Goal: Task Accomplishment & Management: Use online tool/utility

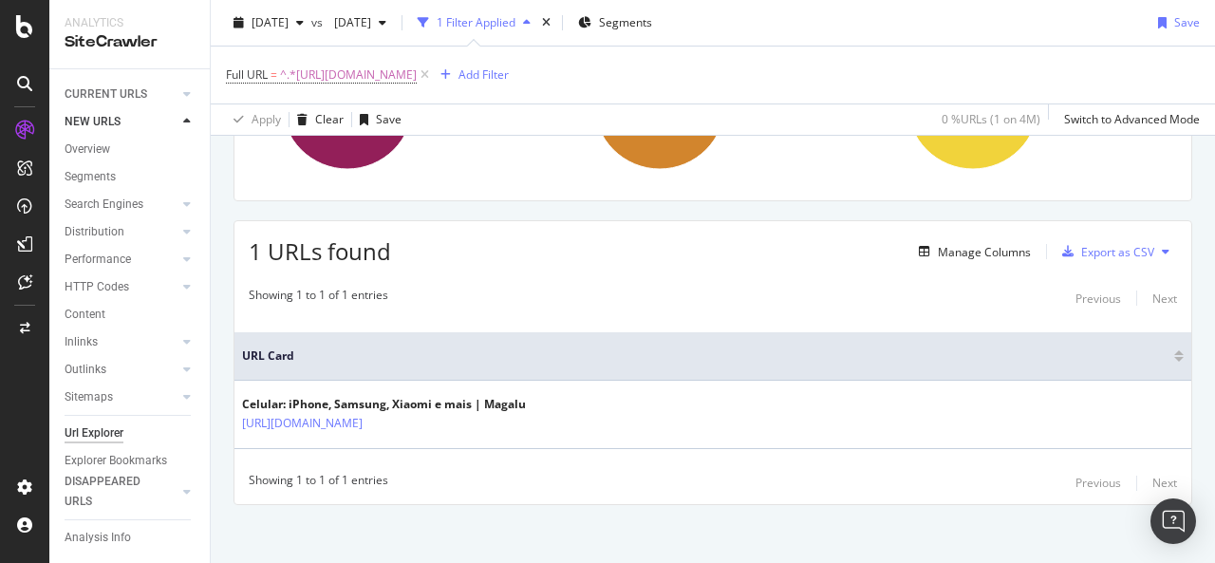
scroll to position [261, 0]
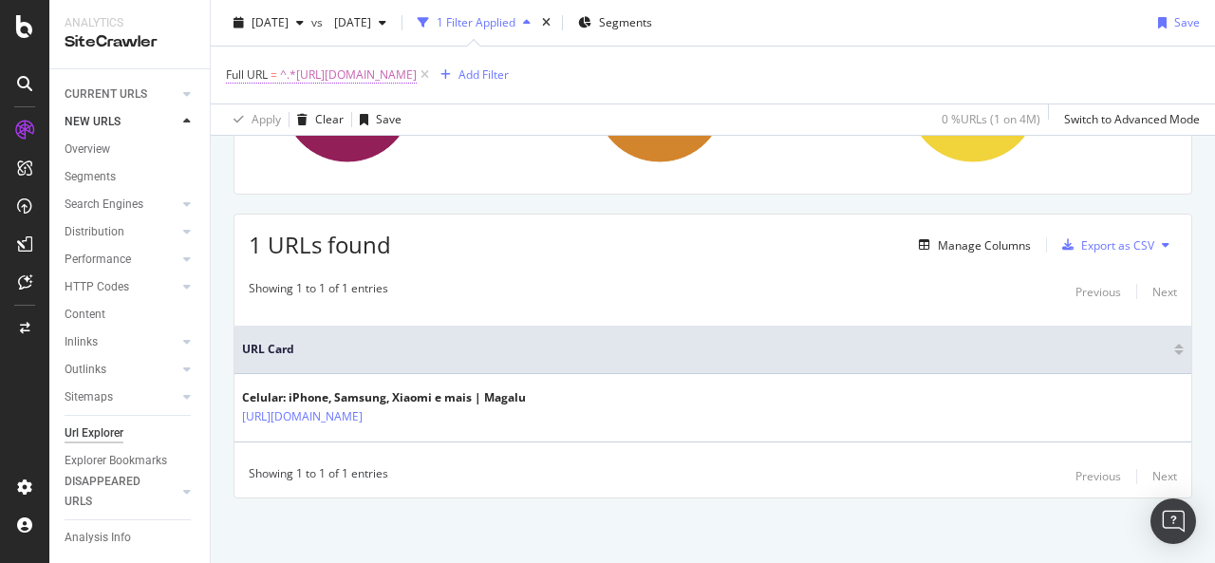
click at [417, 73] on span "^.*[URL][DOMAIN_NAME]" at bounding box center [348, 75] width 137 height 27
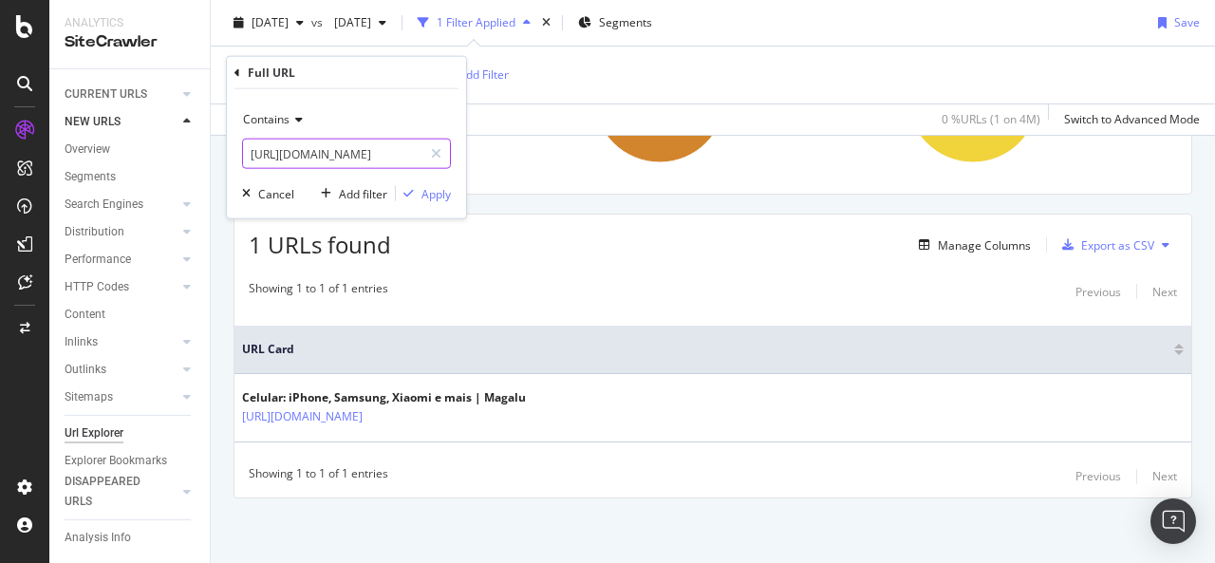
click at [318, 150] on input "[URL][DOMAIN_NAME]" at bounding box center [332, 154] width 179 height 30
click at [434, 198] on div "Apply" at bounding box center [435, 193] width 29 height 16
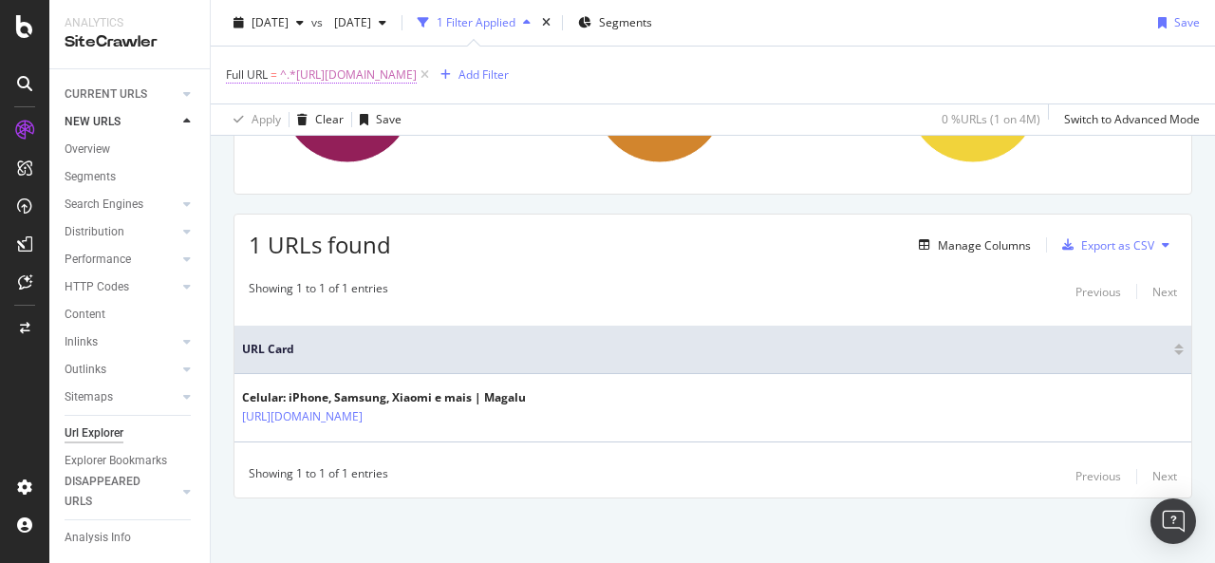
click at [416, 70] on span "^.*[URL][DOMAIN_NAME]" at bounding box center [348, 75] width 137 height 27
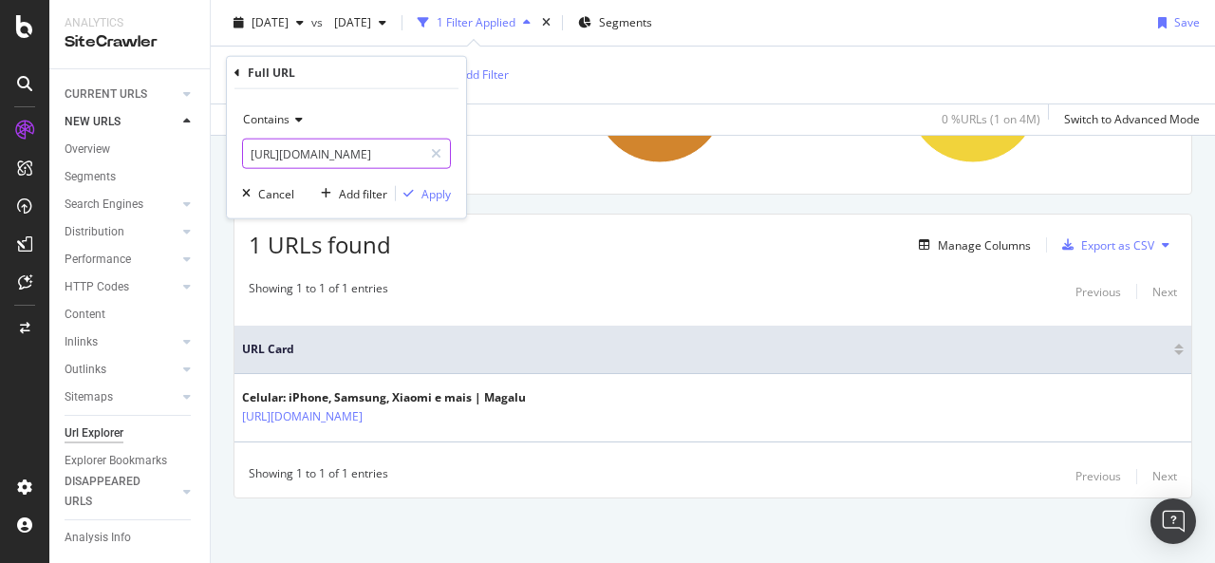
click at [340, 156] on input "[URL][DOMAIN_NAME]" at bounding box center [332, 154] width 179 height 30
paste input "moveis/l/mo"
type input "[URL][DOMAIN_NAME]"
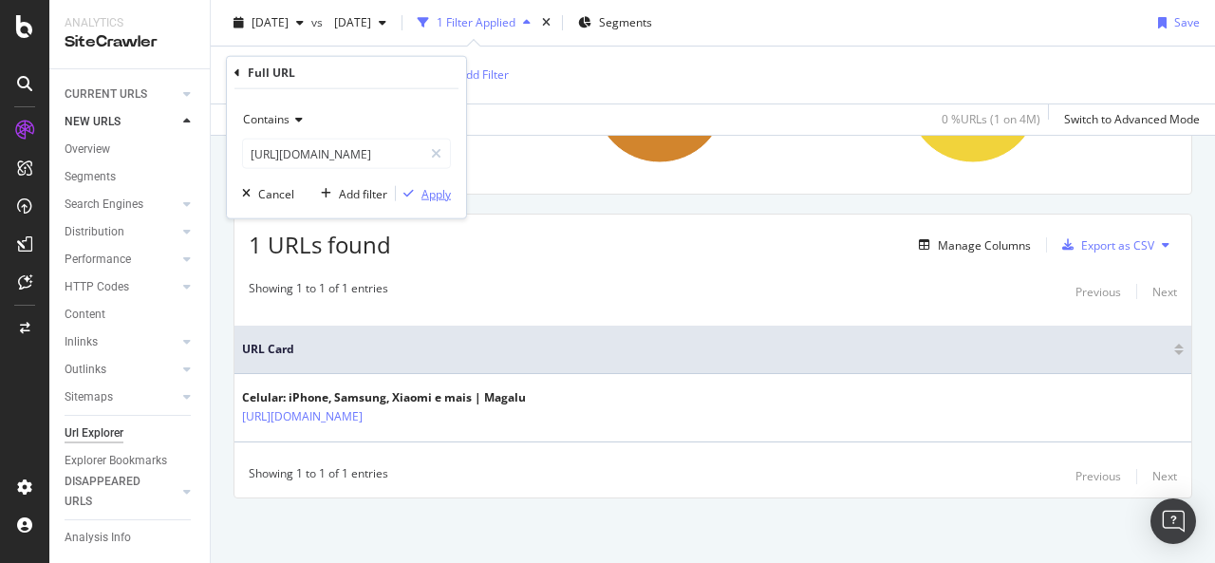
click at [435, 197] on div "Apply" at bounding box center [435, 193] width 29 height 16
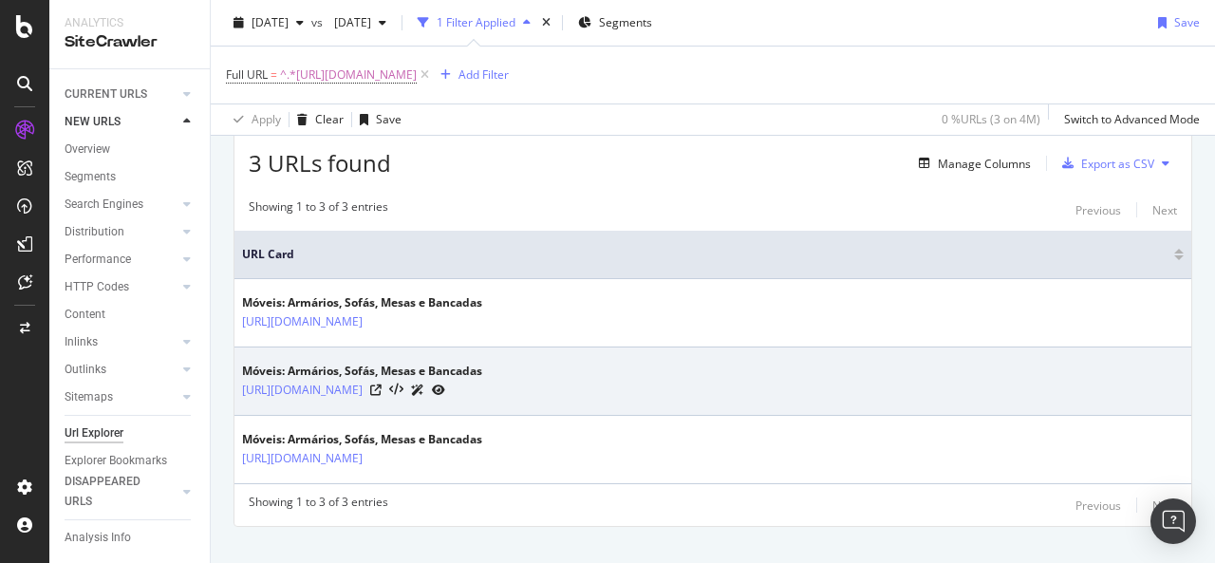
scroll to position [342, 0]
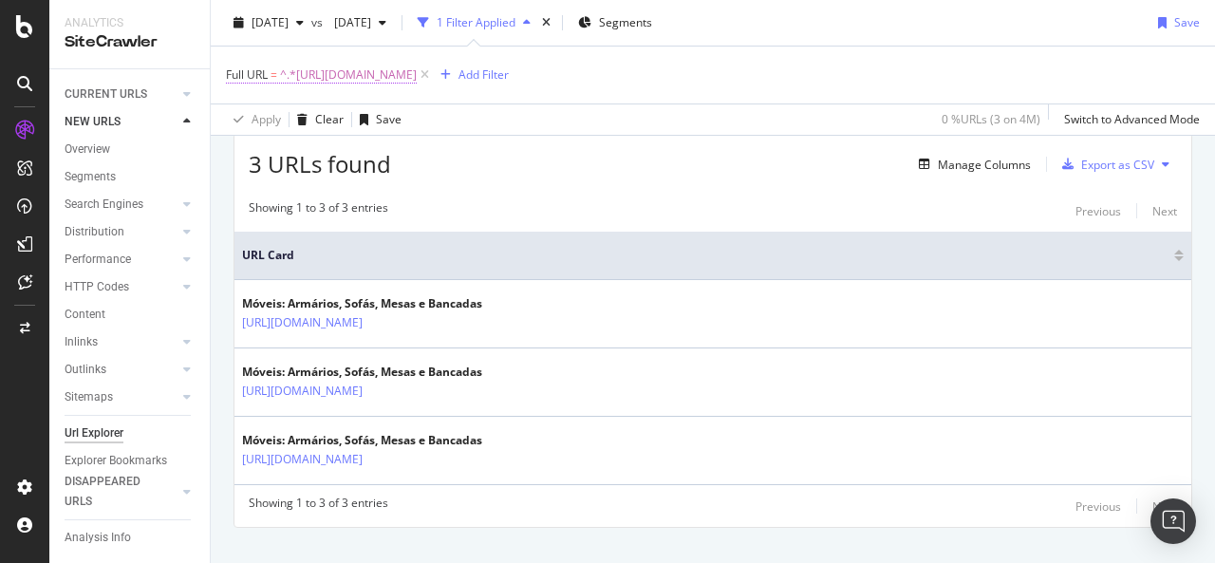
click at [417, 67] on span "^.*[URL][DOMAIN_NAME]" at bounding box center [348, 75] width 137 height 27
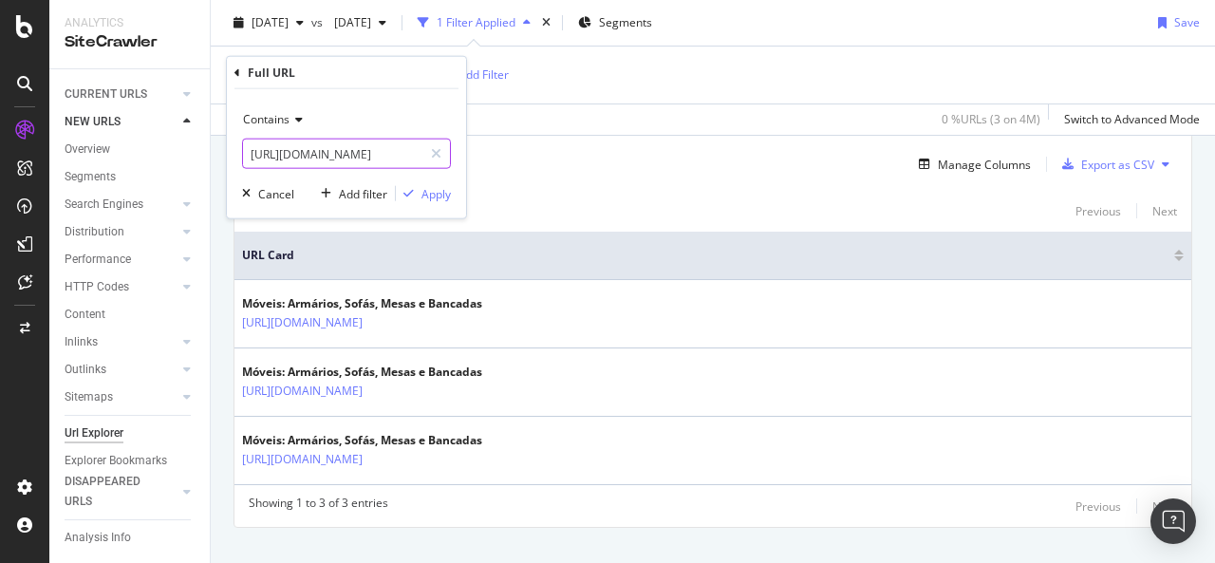
scroll to position [0, 93]
click at [343, 150] on input "[URL][DOMAIN_NAME]" at bounding box center [332, 154] width 179 height 30
type input "/moveis/l/mo/"
click at [434, 191] on div "Apply" at bounding box center [435, 193] width 29 height 16
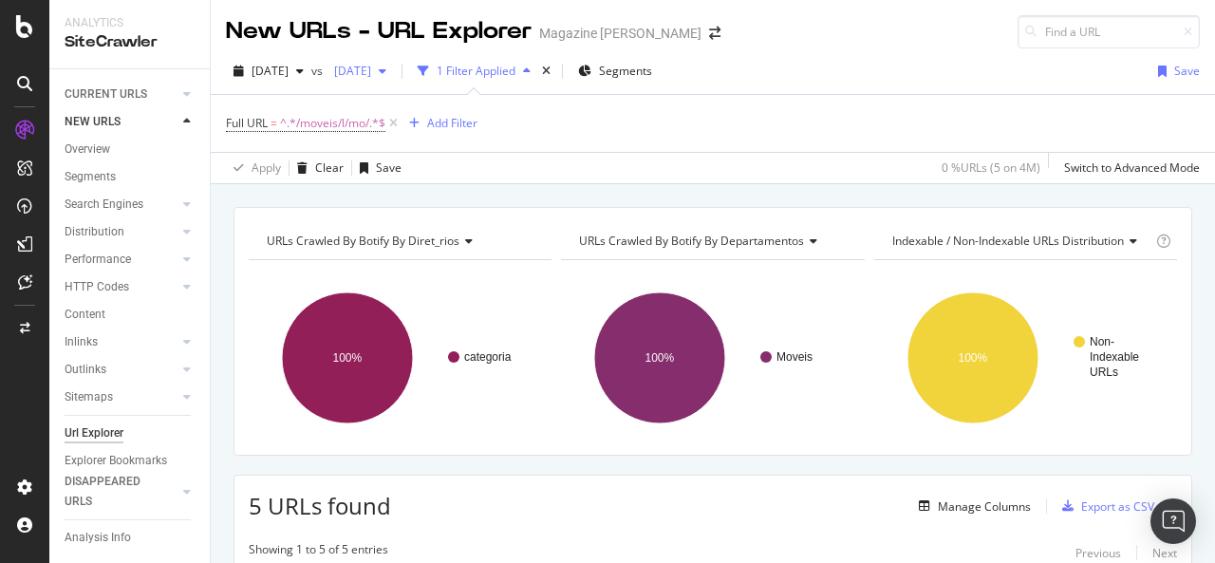
click at [394, 79] on div "[DATE]" at bounding box center [360, 71] width 67 height 28
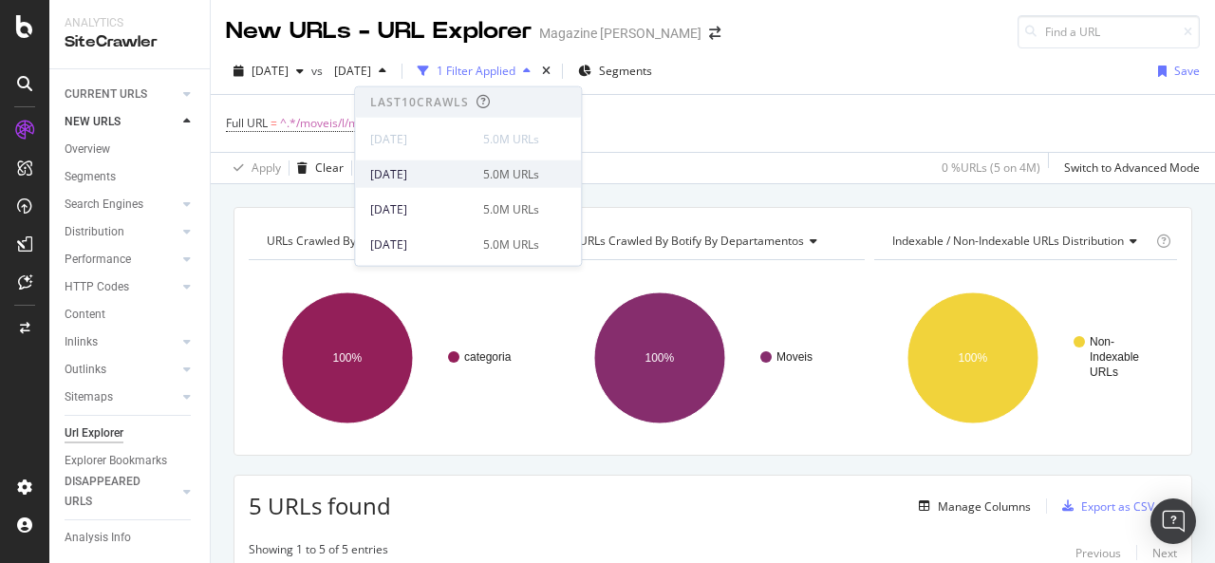
click at [420, 181] on div "[DATE]" at bounding box center [421, 173] width 102 height 17
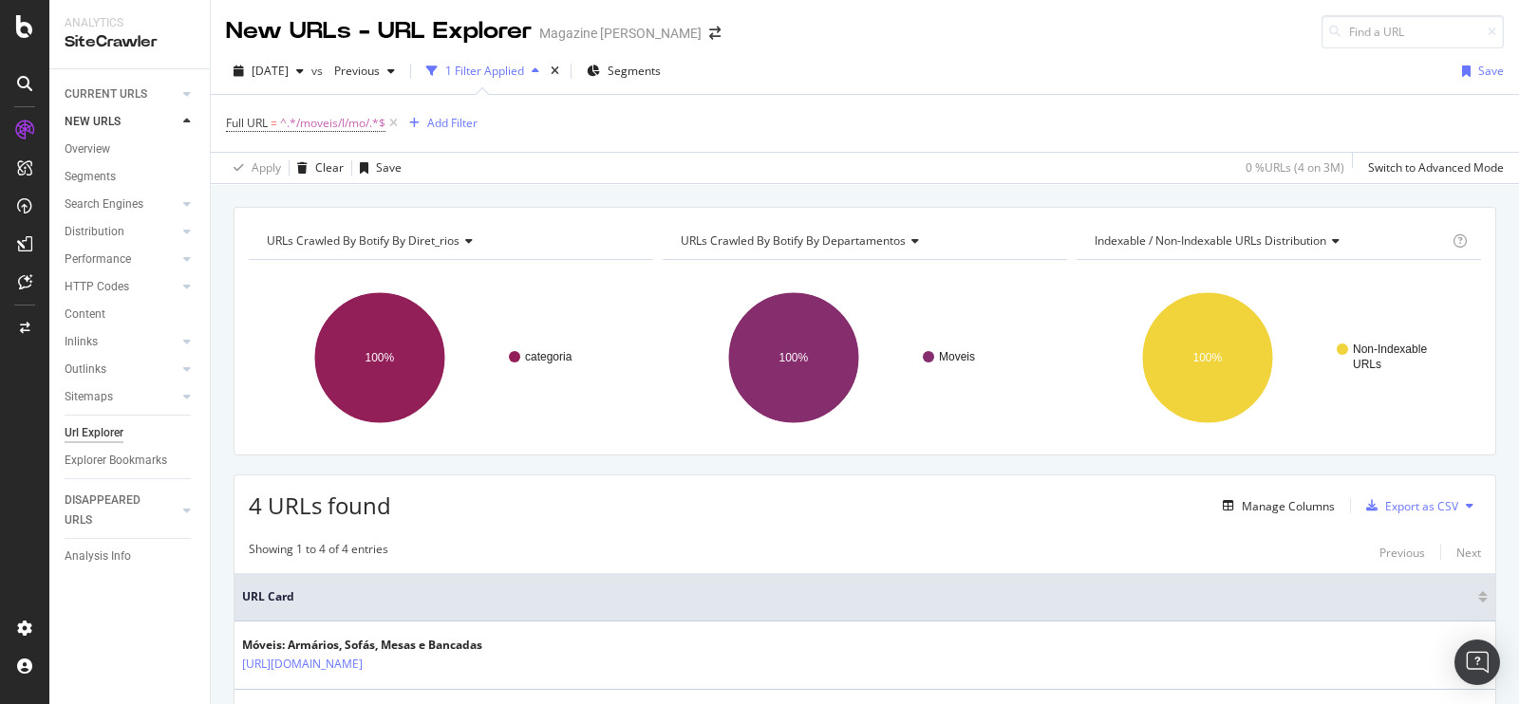
drag, startPoint x: 1214, startPoint y: 9, endPoint x: 224, endPoint y: 532, distance: 1119.2
click at [224, 532] on div "URLs Crawled By Botify By diret_rios Chart (by Value) Table Expand Export as CS…" at bounding box center [865, 605] width 1308 height 797
click at [135, 458] on div "Explorer Bookmarks" at bounding box center [116, 461] width 103 height 20
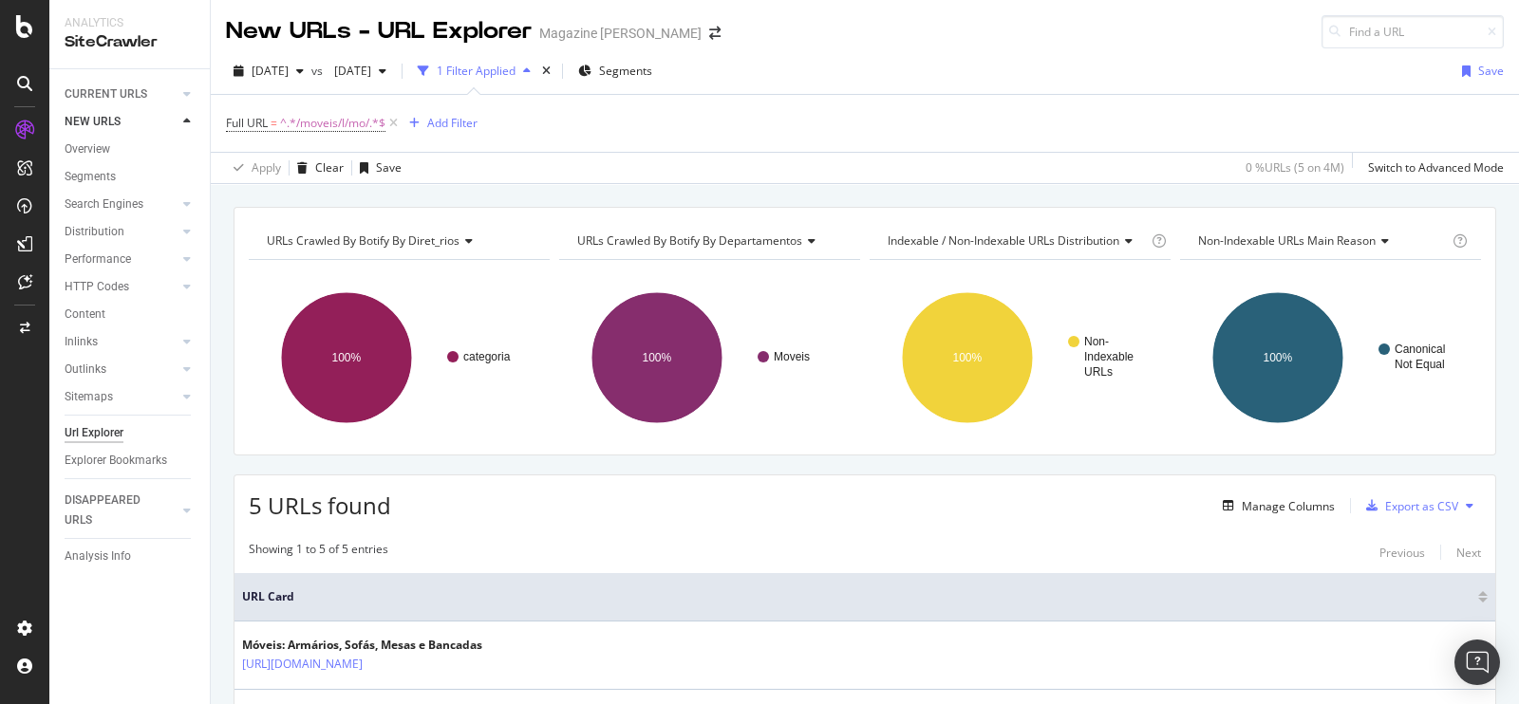
click at [87, 432] on div "Url Explorer" at bounding box center [94, 433] width 59 height 20
click at [102, 424] on div "Url Explorer" at bounding box center [94, 433] width 59 height 20
click at [131, 92] on div "CURRENT URLS" at bounding box center [106, 94] width 83 height 20
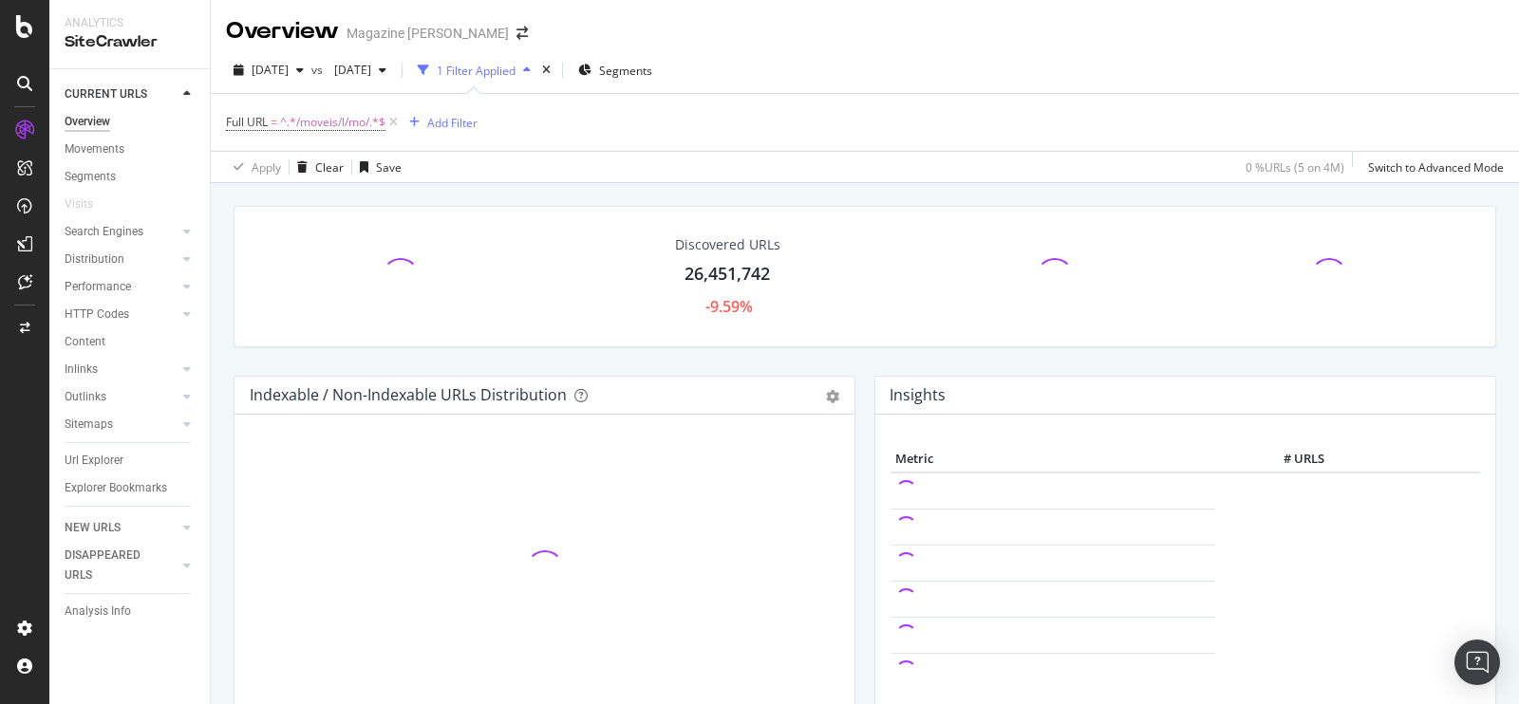
click at [99, 121] on div "Overview" at bounding box center [88, 122] width 46 height 20
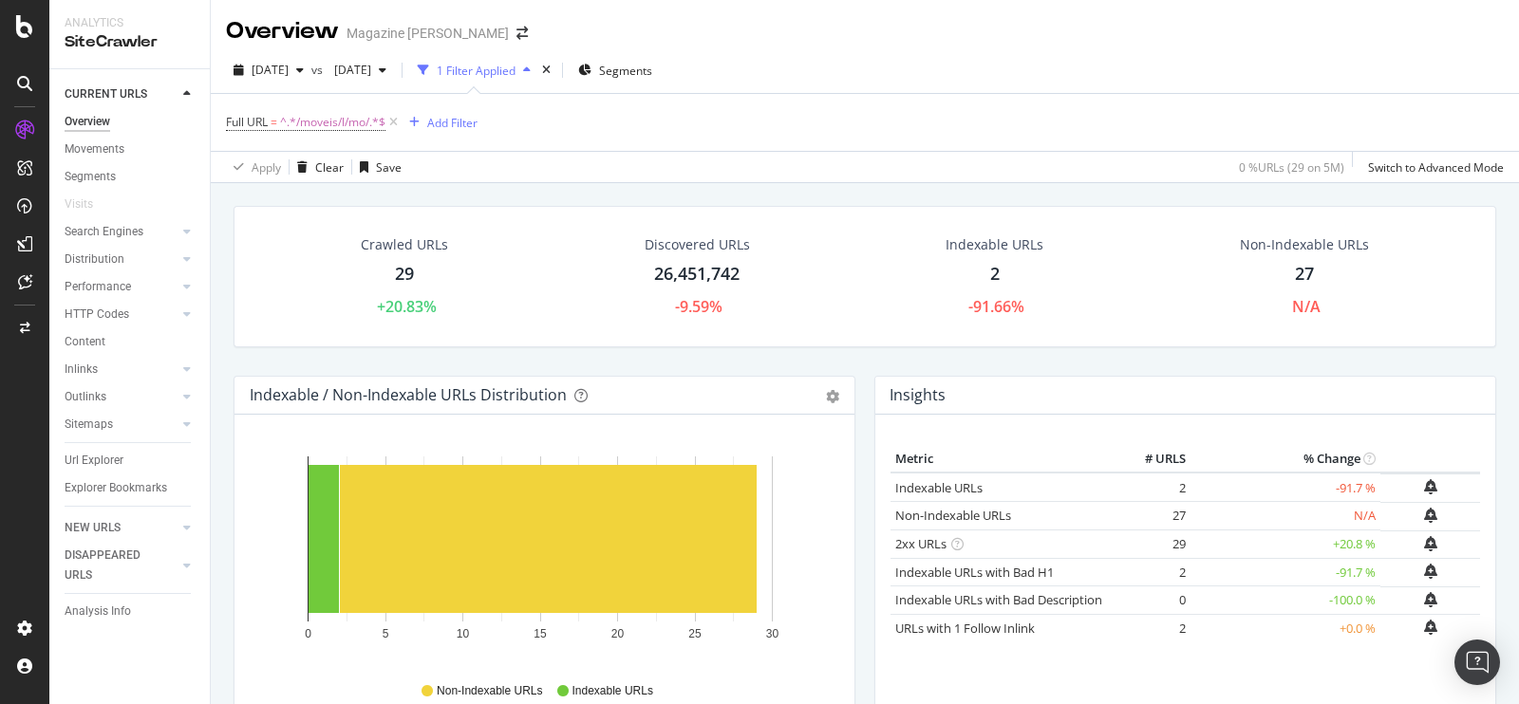
click at [87, 121] on div "Overview" at bounding box center [88, 122] width 46 height 20
click at [106, 458] on div "Url Explorer" at bounding box center [94, 461] width 59 height 20
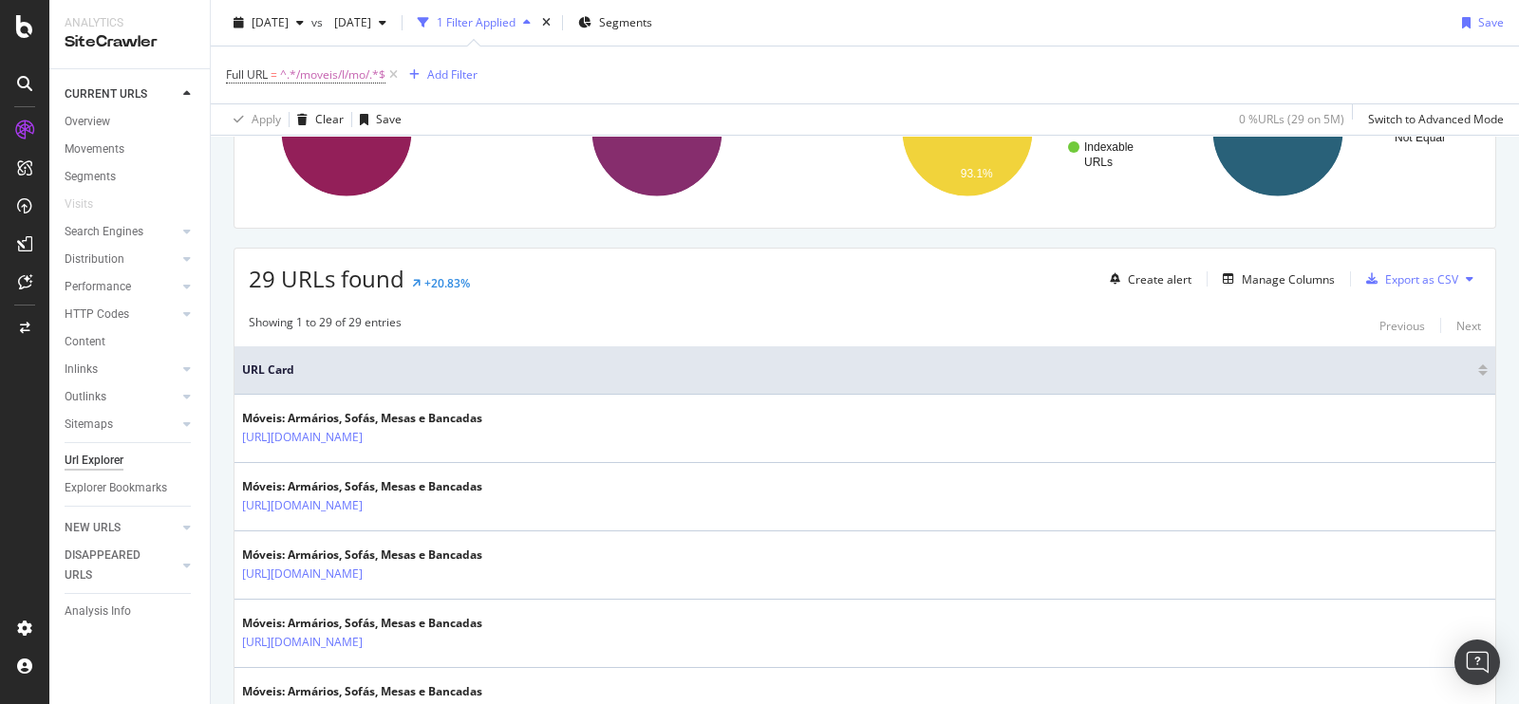
scroll to position [239, 0]
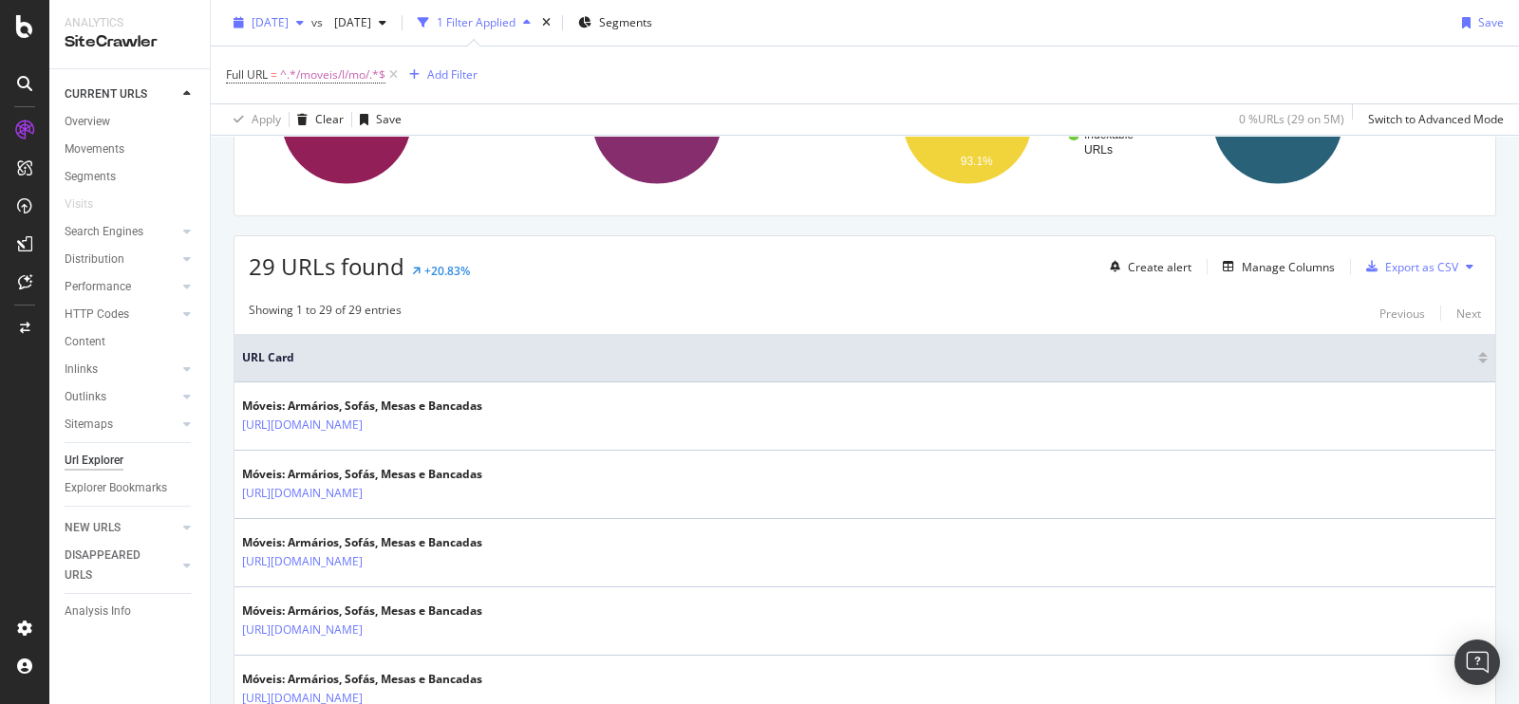
click at [289, 29] on span "[DATE]" at bounding box center [270, 22] width 37 height 16
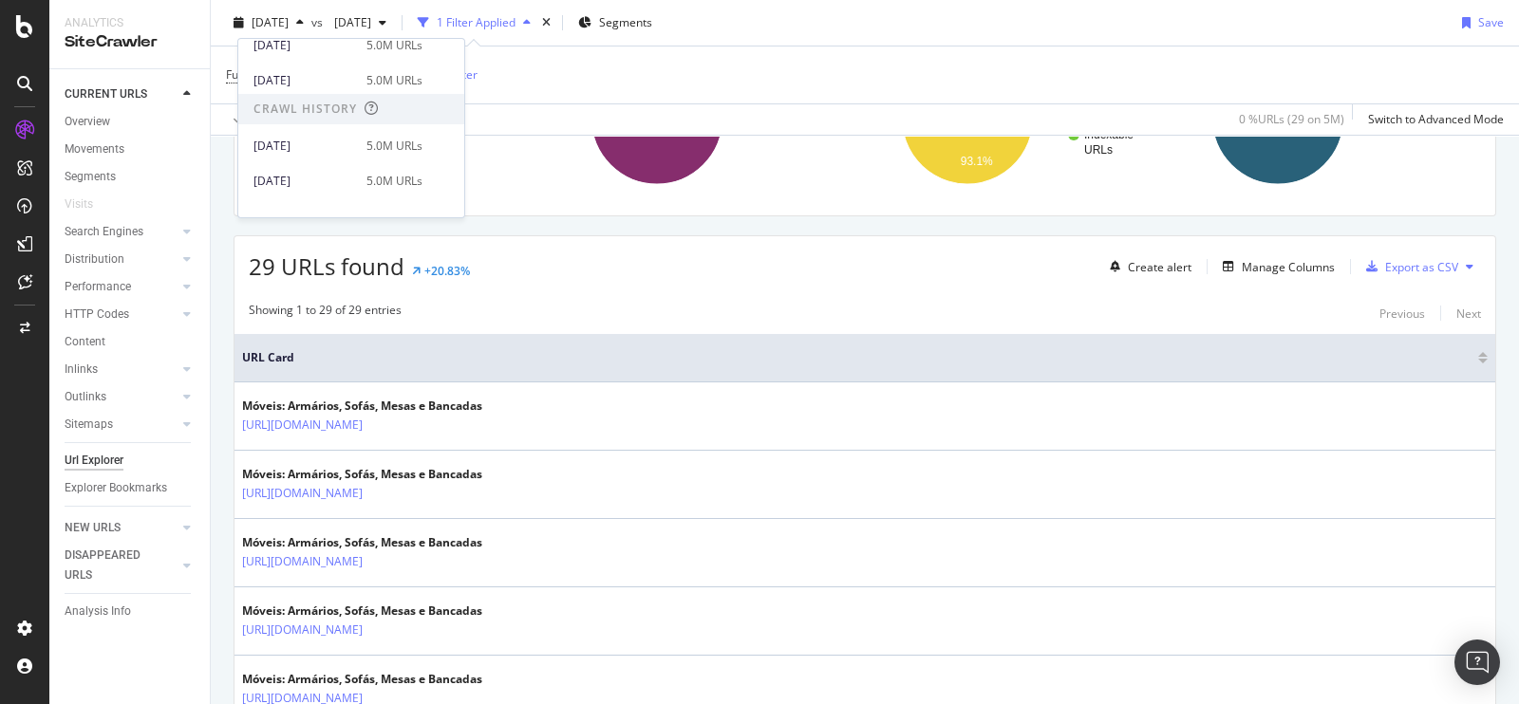
scroll to position [325, 0]
click at [346, 83] on div "[DATE]" at bounding box center [304, 82] width 102 height 17
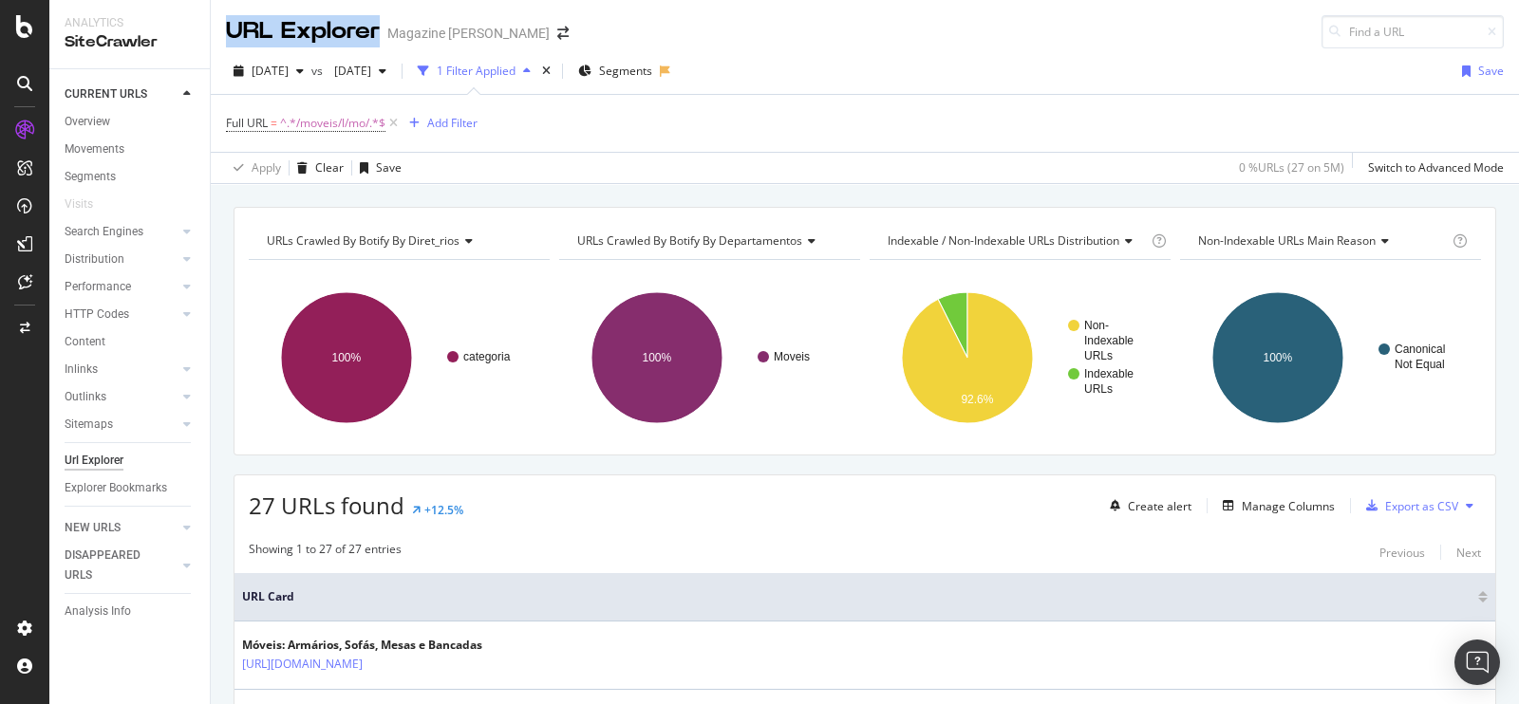
drag, startPoint x: 224, startPoint y: 31, endPoint x: 380, endPoint y: 24, distance: 155.9
click at [380, 24] on div "URL Explorer Magazine [PERSON_NAME]" at bounding box center [865, 24] width 1308 height 48
copy div "URL Explorer"
